Goal: Contribute content: Contribute content

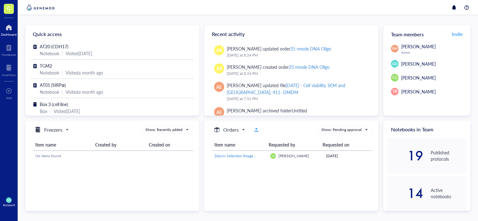
scroll to position [158, 0]
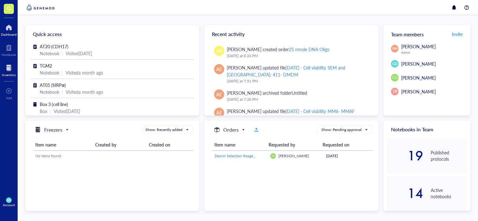
click at [4, 73] on div "Inventory" at bounding box center [9, 75] width 14 height 4
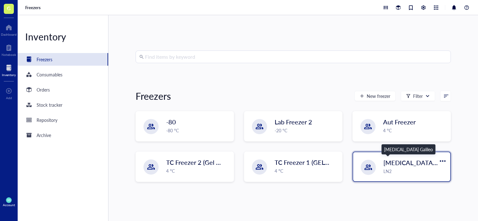
click at [404, 163] on span "[MEDICAL_DATA] Galileo" at bounding box center [420, 162] width 73 height 9
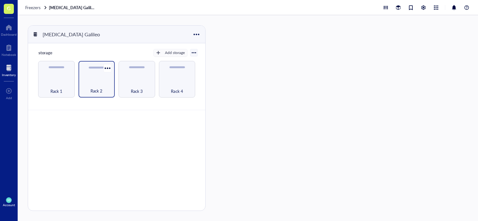
click at [95, 77] on div "Rack 2" at bounding box center [97, 79] width 37 height 37
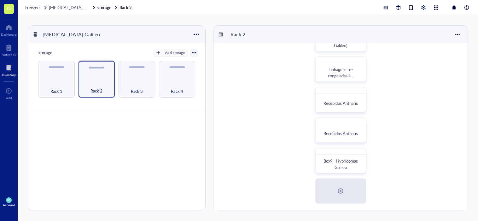
scroll to position [147, 0]
click at [346, 162] on span "Box9 - Hybridomas Galileo" at bounding box center [341, 163] width 35 height 12
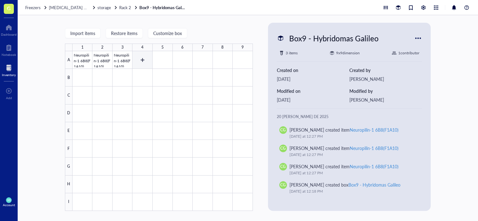
click at [148, 59] on div at bounding box center [163, 131] width 181 height 160
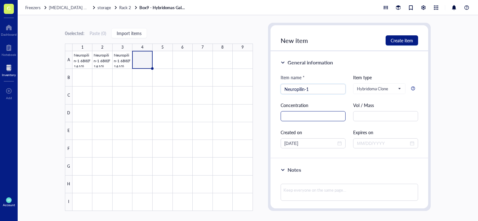
type input "Neuropilin-1"
click at [314, 116] on input "text" at bounding box center [313, 116] width 65 height 10
type input "5M"
click at [305, 144] on input "[DATE]" at bounding box center [311, 143] width 52 height 7
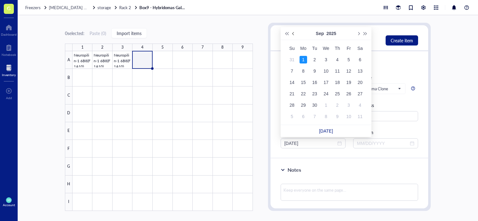
click at [296, 34] on button "Previous month (PageUp)" at bounding box center [293, 33] width 7 height 13
type input "[DATE]"
click at [328, 92] on div "20" at bounding box center [327, 94] width 8 height 8
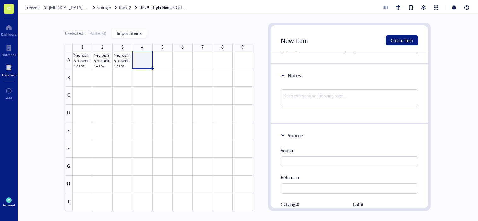
scroll to position [95, 0]
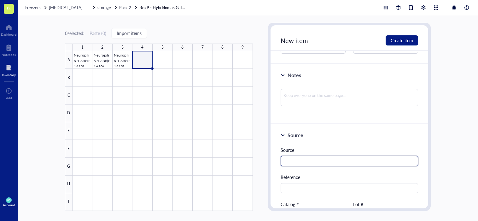
click at [324, 163] on input "text" at bounding box center [350, 161] width 138 height 10
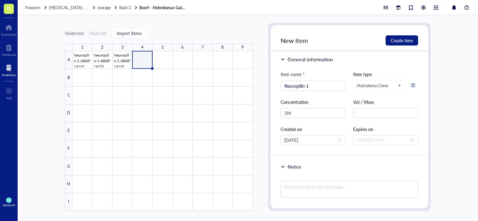
scroll to position [0, 0]
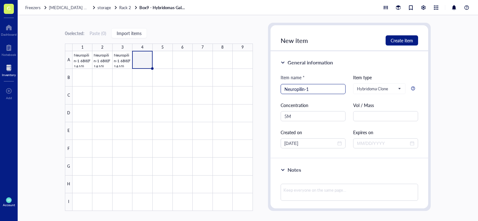
type input "Galileo"
click at [317, 90] on input "Neuropilin-1" at bounding box center [313, 88] width 57 height 9
type input "Neuropilin-1 8H5(A8C3)"
click at [398, 43] on span "Create item" at bounding box center [402, 40] width 22 height 5
type input "[DATE]"
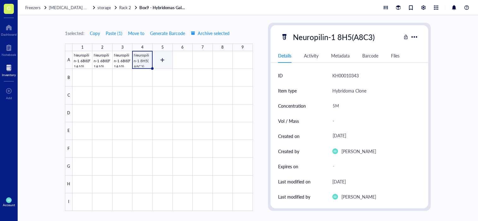
click at [161, 54] on div at bounding box center [163, 131] width 181 height 160
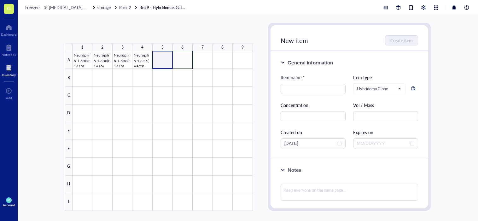
drag, startPoint x: 164, startPoint y: 56, endPoint x: 175, endPoint y: 56, distance: 11.4
click at [175, 56] on div at bounding box center [163, 131] width 181 height 160
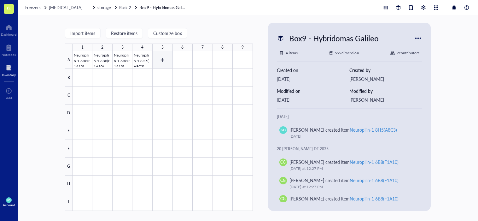
click at [165, 60] on div at bounding box center [163, 131] width 181 height 160
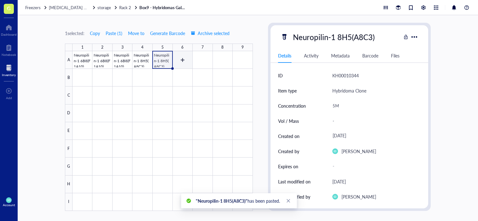
click at [185, 62] on div at bounding box center [163, 131] width 181 height 160
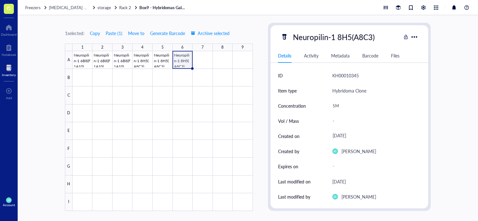
click at [458, 75] on div "1 selected: Copy Paste ( 1 ) Move to Generate Barcode Archive selected 1 2 3 4 …" at bounding box center [248, 118] width 461 height 206
click at [5, 35] on div "Dashboard" at bounding box center [9, 35] width 16 height 4
